Goal: Ask a question

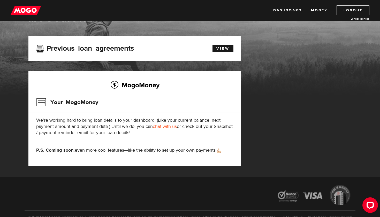
scroll to position [19, 0]
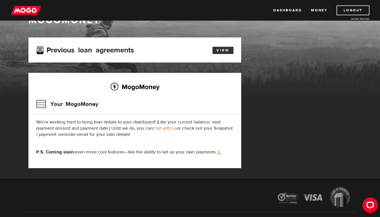
click at [220, 50] on link "View" at bounding box center [222, 50] width 21 height 7
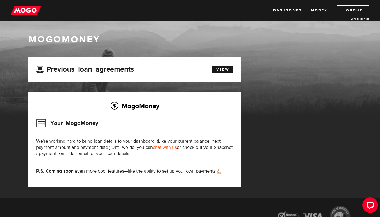
click at [18, 11] on img at bounding box center [26, 10] width 30 height 10
click at [162, 148] on link "chat with us" at bounding box center [165, 147] width 24 height 6
click at [283, 8] on link "Dashboard" at bounding box center [287, 10] width 28 height 10
